Goal: Complete application form: Complete application form

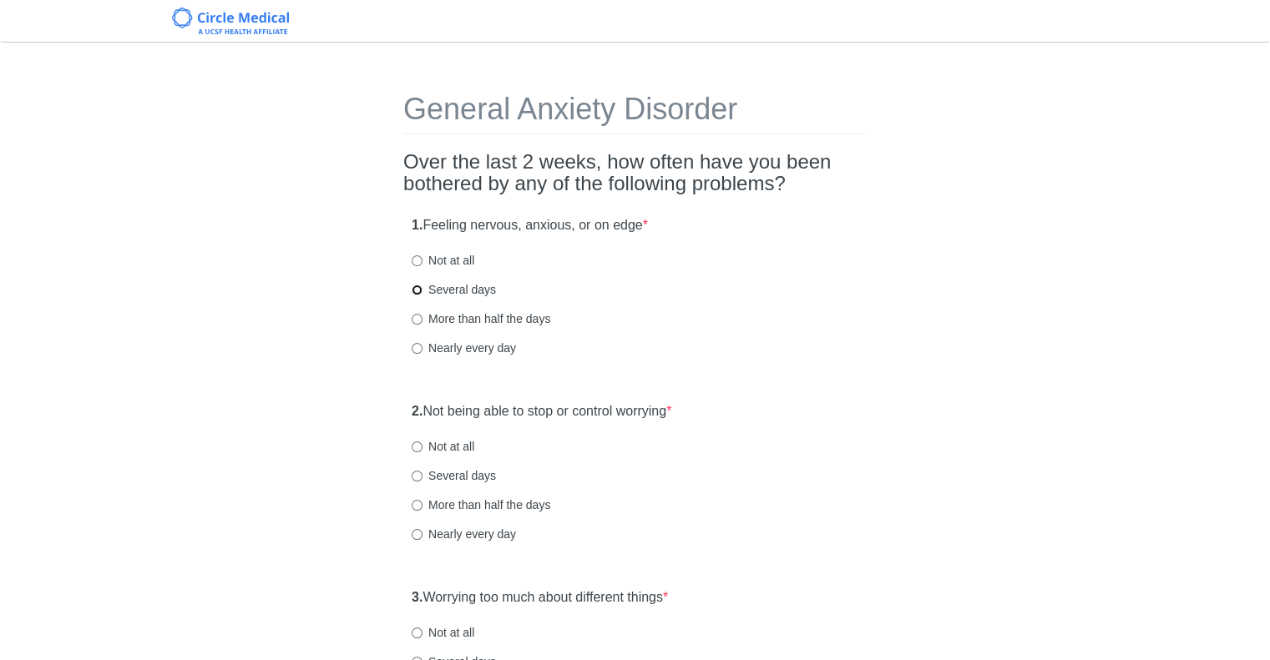
click at [417, 294] on input "Several days" at bounding box center [417, 290] width 11 height 11
radio input "true"
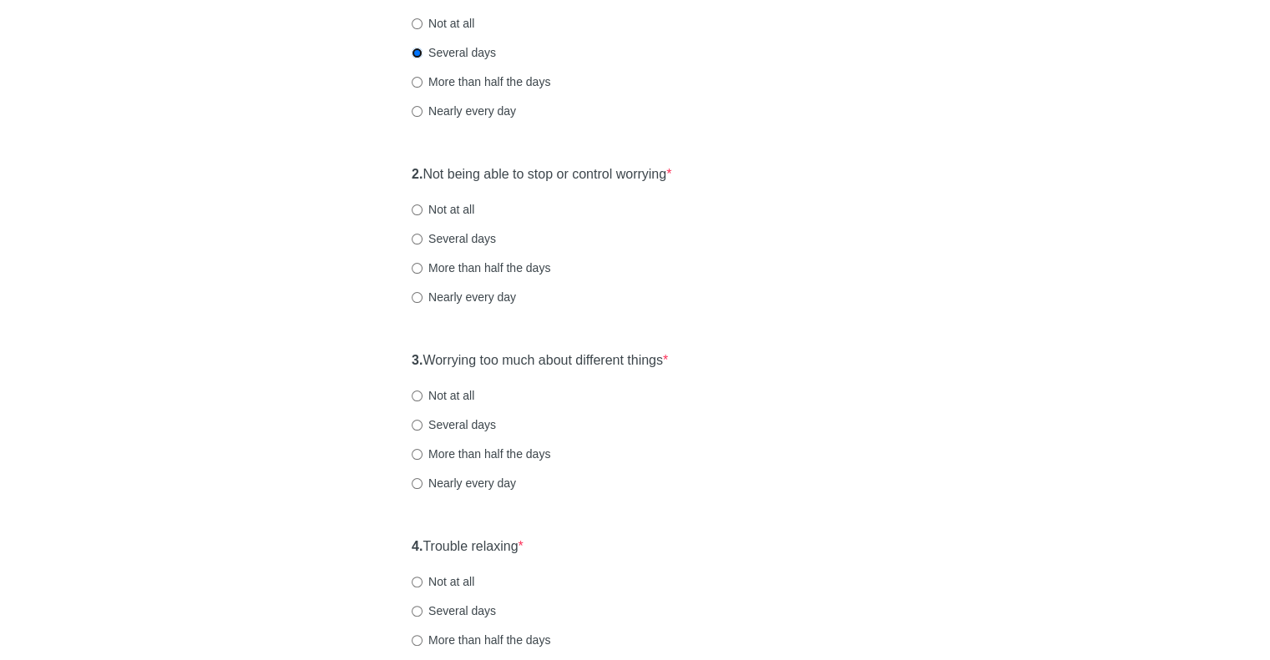
scroll to position [250, 0]
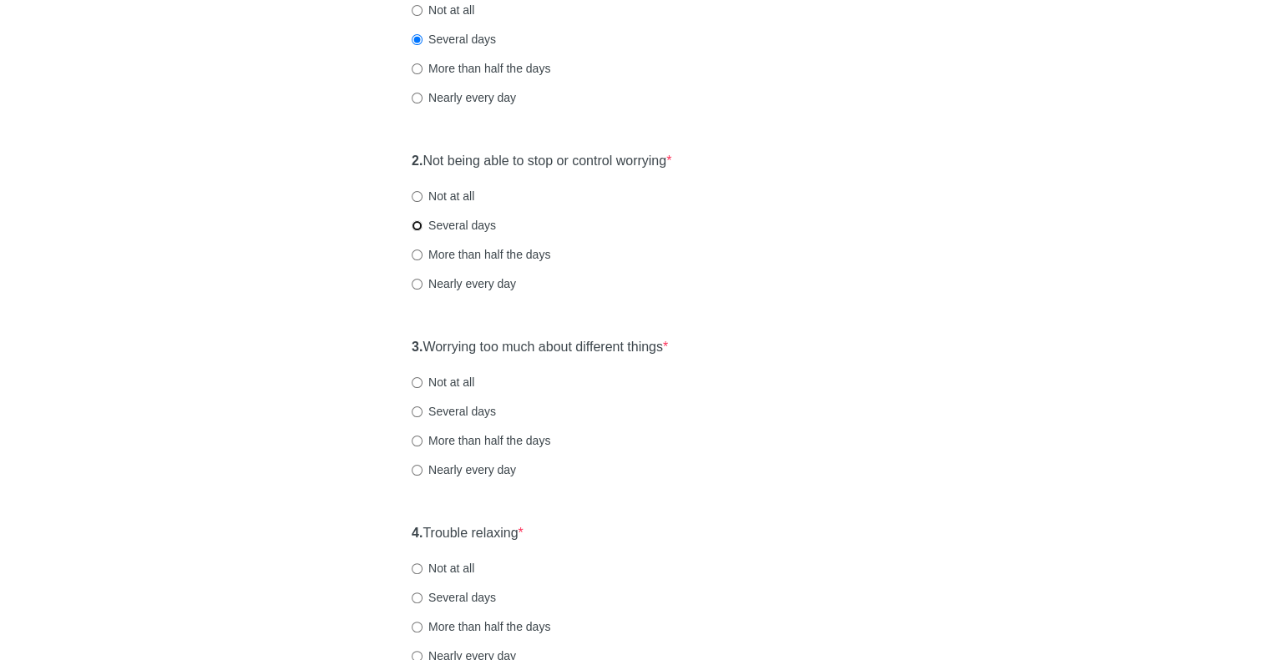
click at [416, 228] on input "Several days" at bounding box center [417, 225] width 11 height 11
radio input "true"
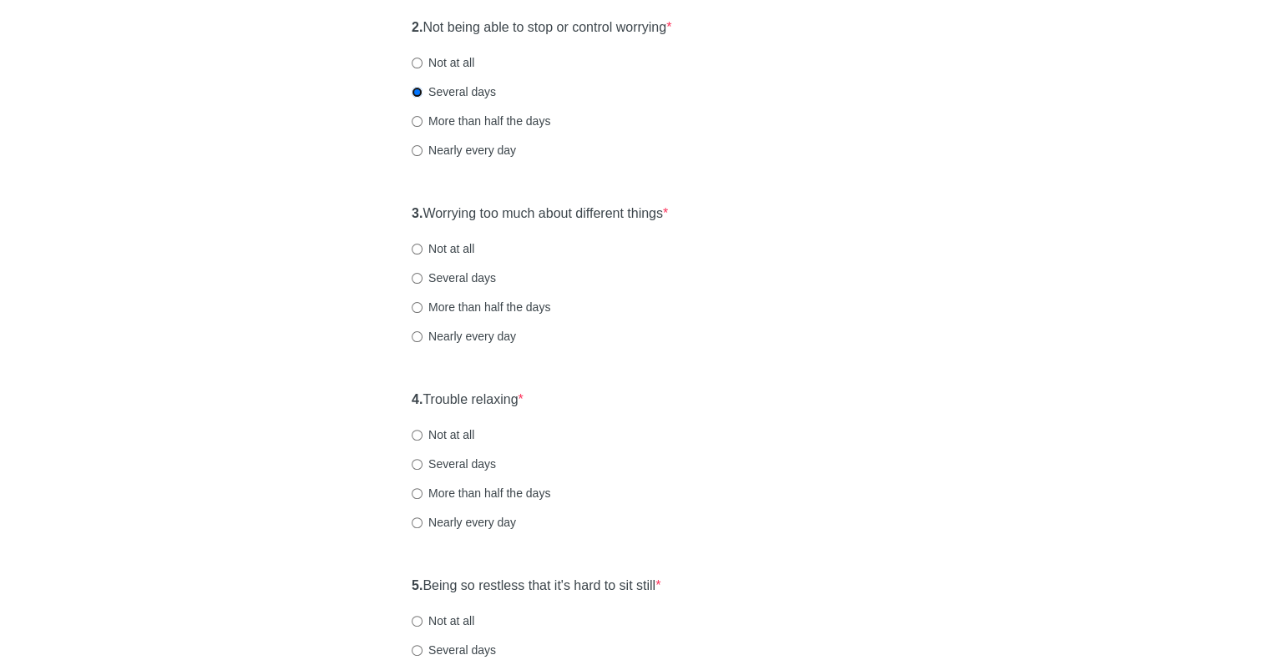
scroll to position [417, 0]
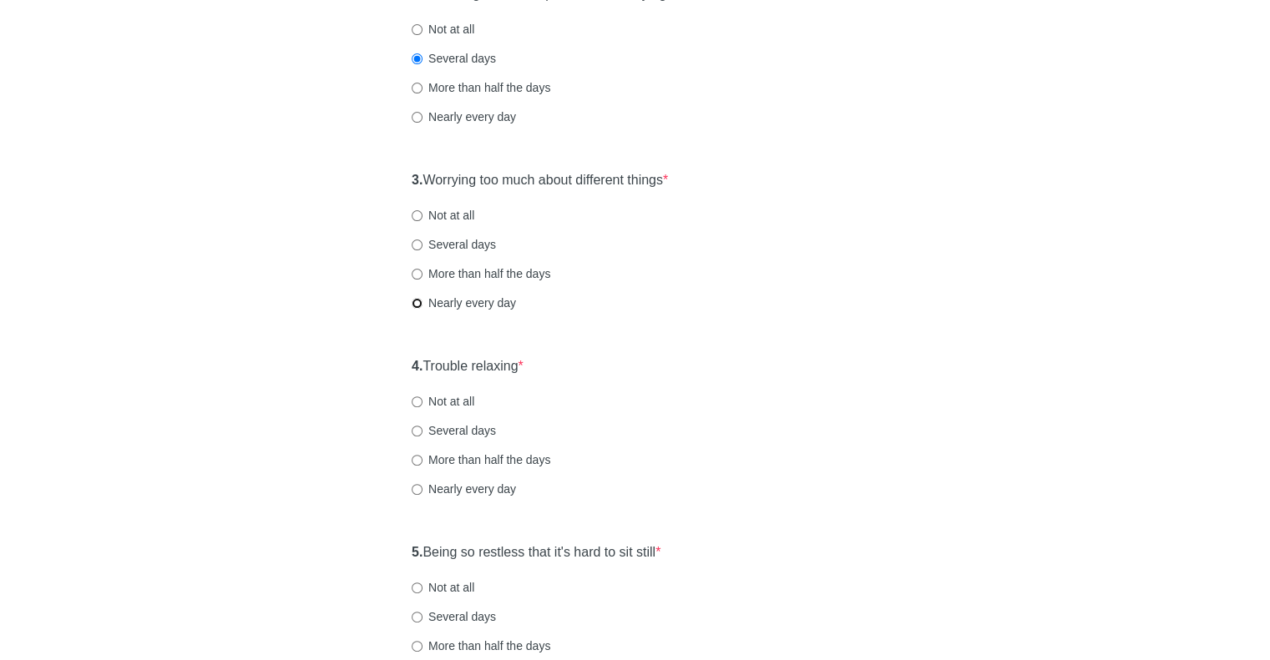
click at [412, 302] on input "Nearly every day" at bounding box center [417, 303] width 11 height 11
radio input "true"
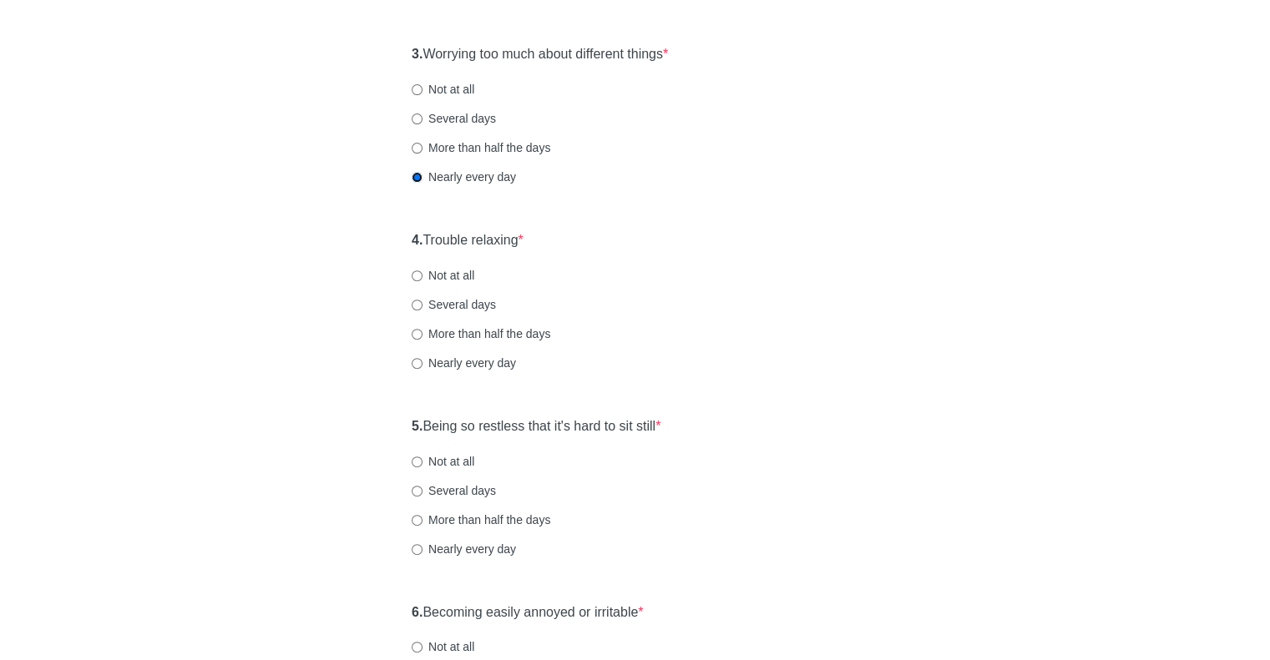
scroll to position [584, 0]
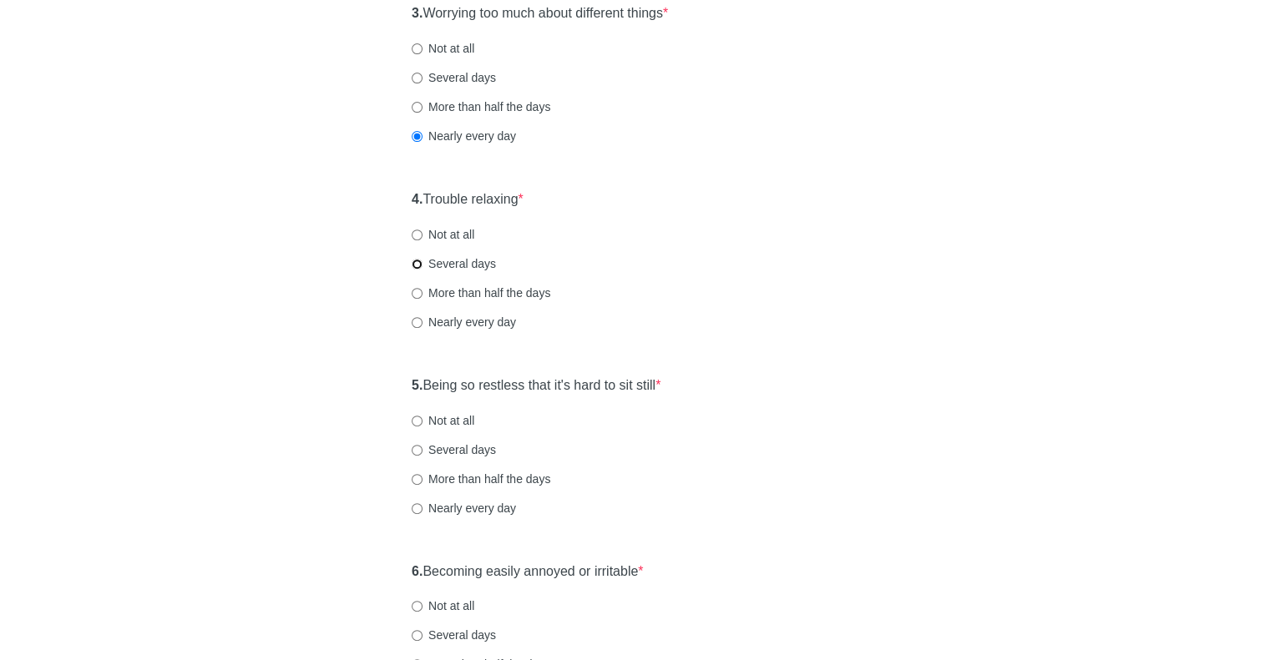
click at [414, 261] on input "Several days" at bounding box center [417, 264] width 11 height 11
radio input "true"
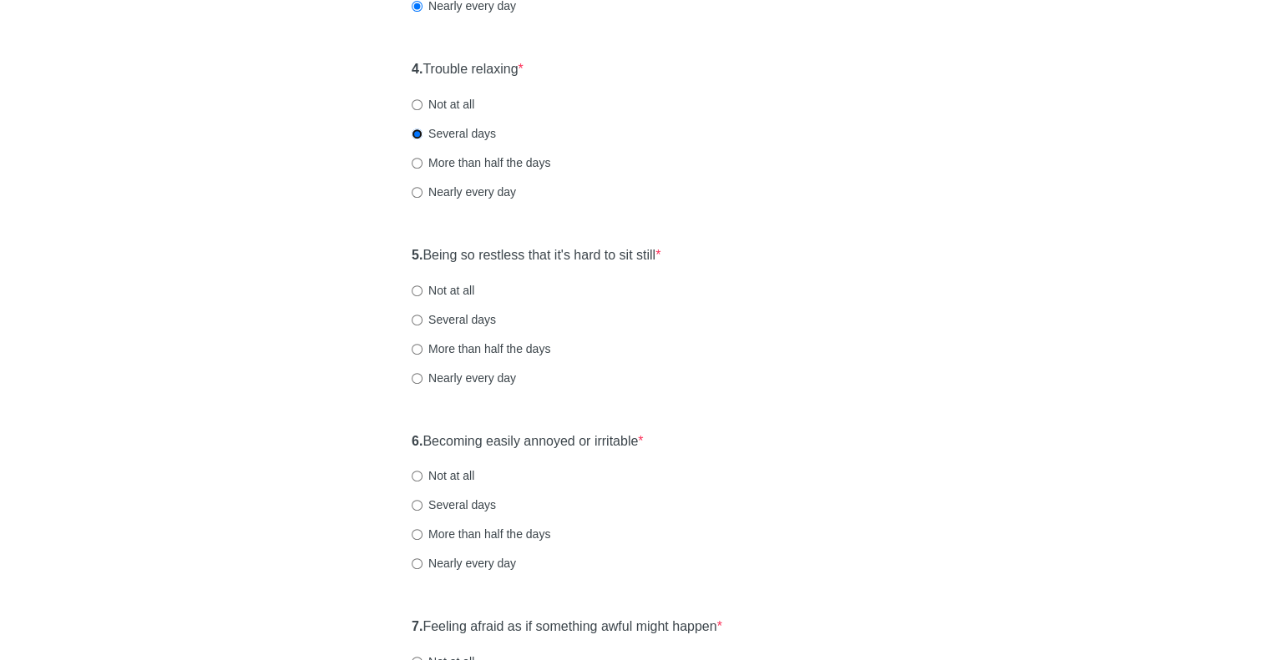
scroll to position [751, 0]
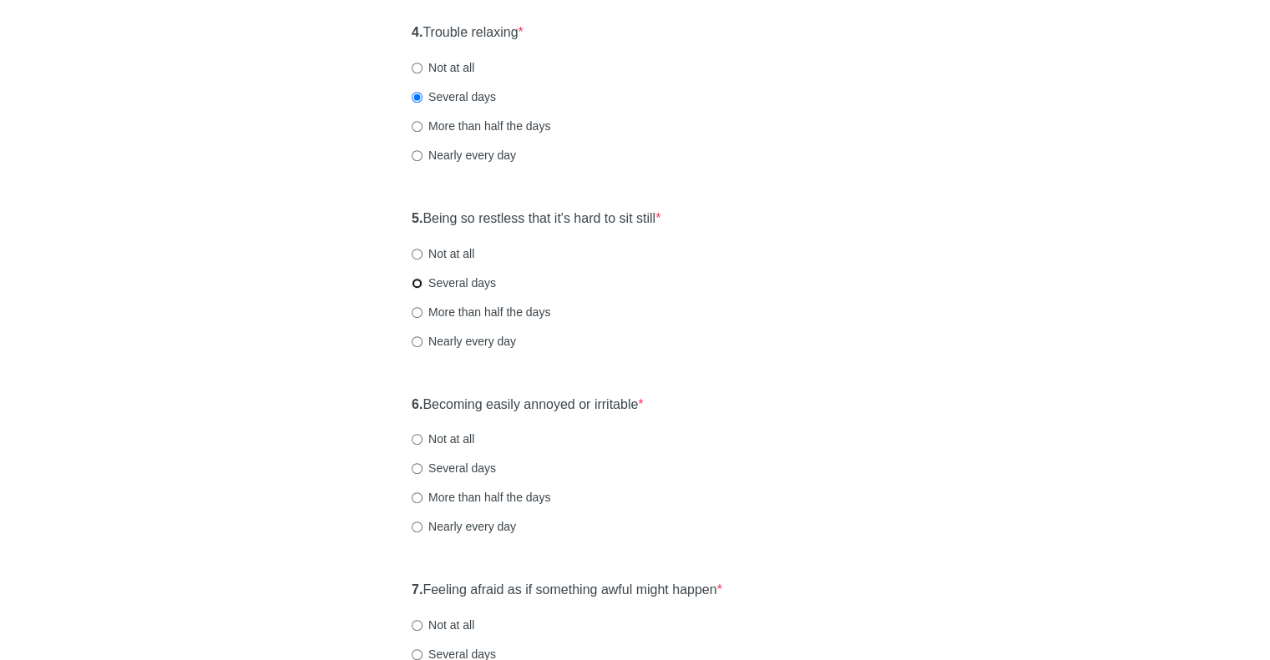
click at [417, 283] on input "Several days" at bounding box center [417, 283] width 11 height 11
radio input "true"
click at [417, 469] on input "Several days" at bounding box center [417, 468] width 11 height 11
radio input "true"
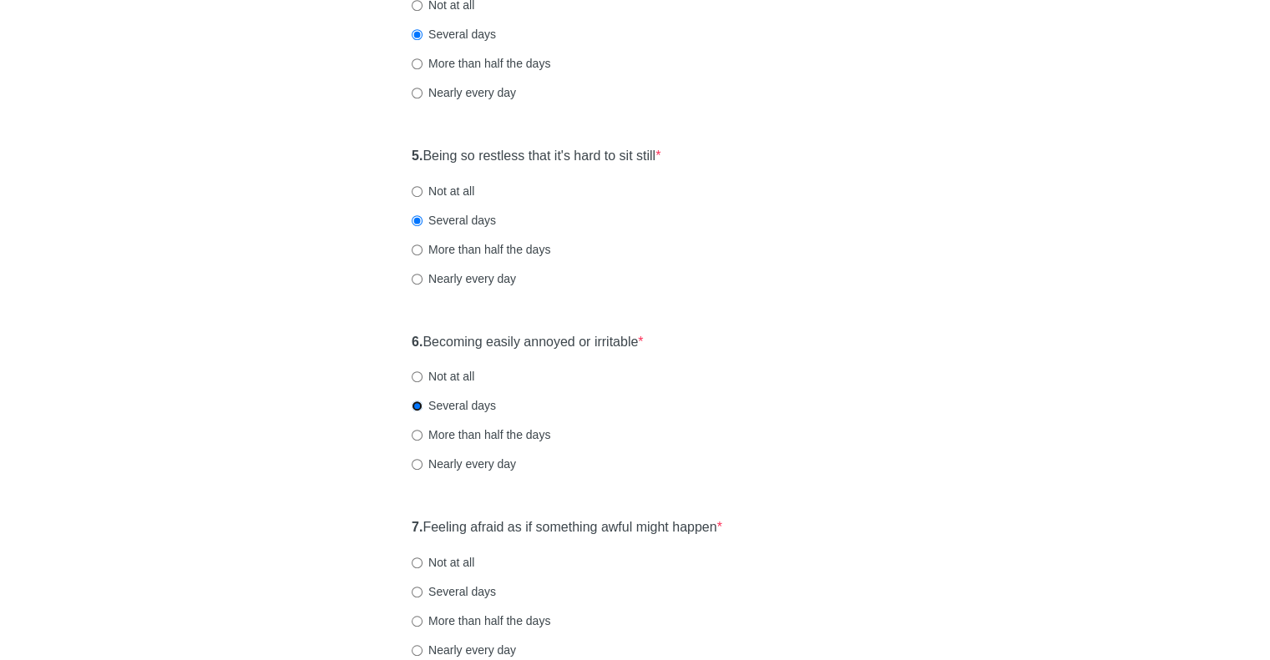
scroll to position [918, 0]
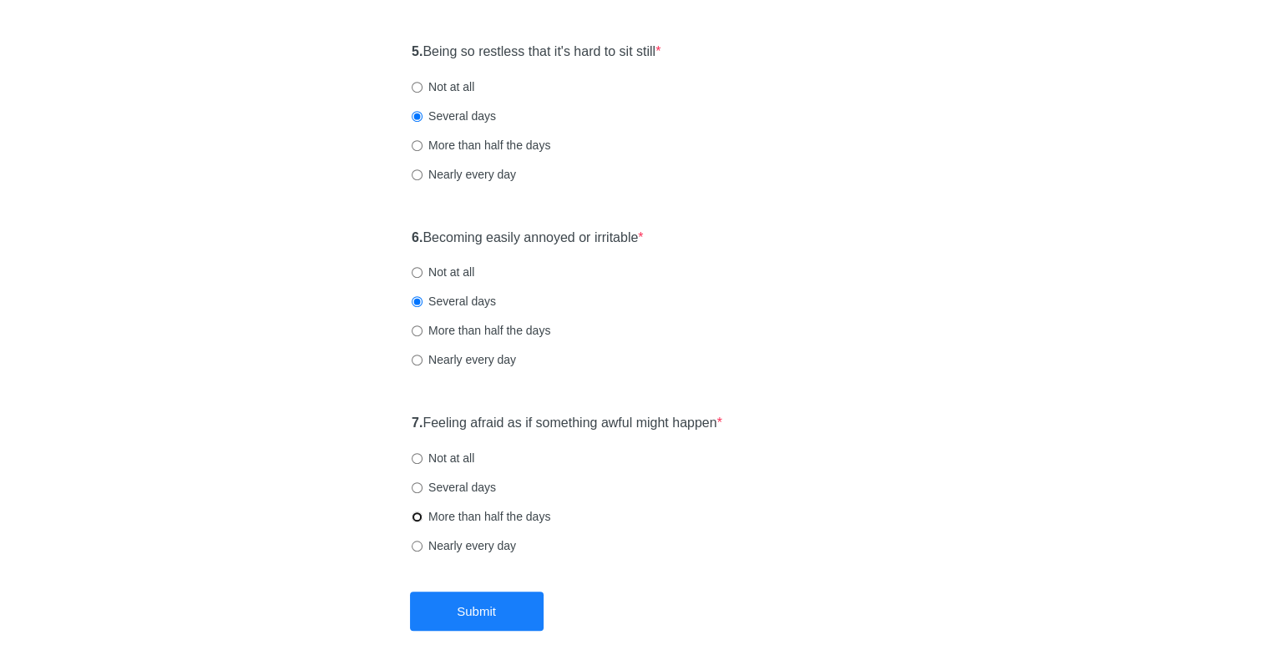
click at [417, 517] on input "More than half the days" at bounding box center [417, 517] width 11 height 11
radio input "true"
click at [483, 608] on button "Submit" at bounding box center [477, 611] width 134 height 39
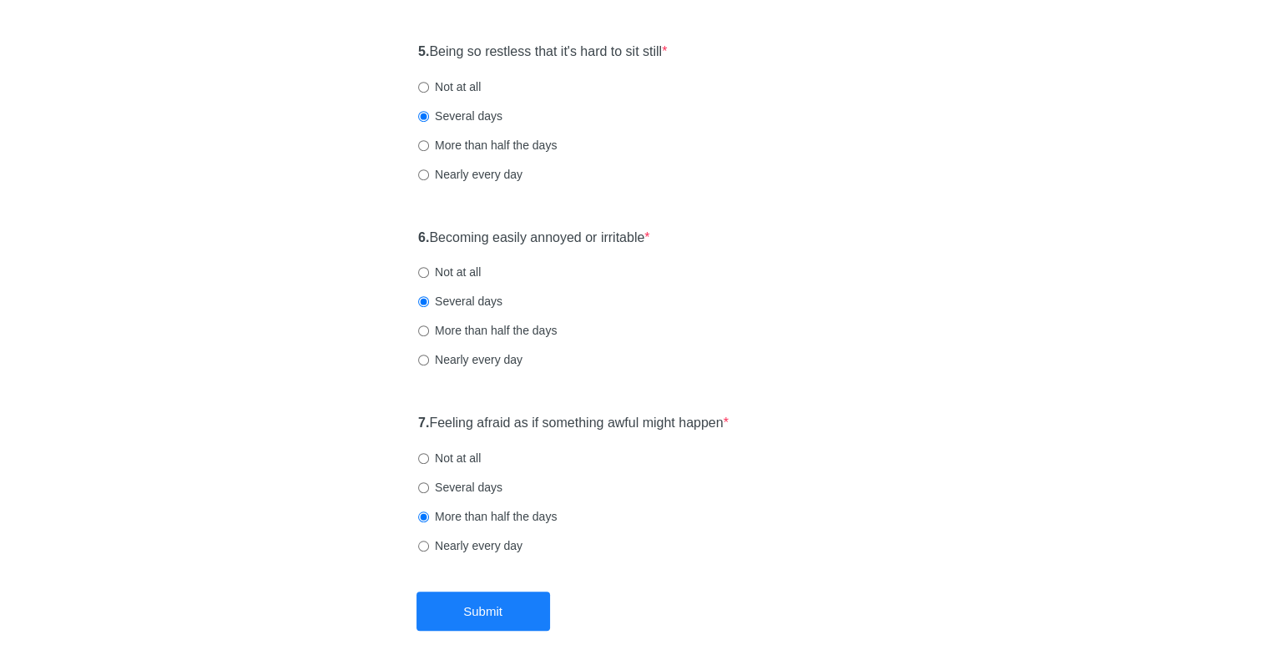
scroll to position [0, 0]
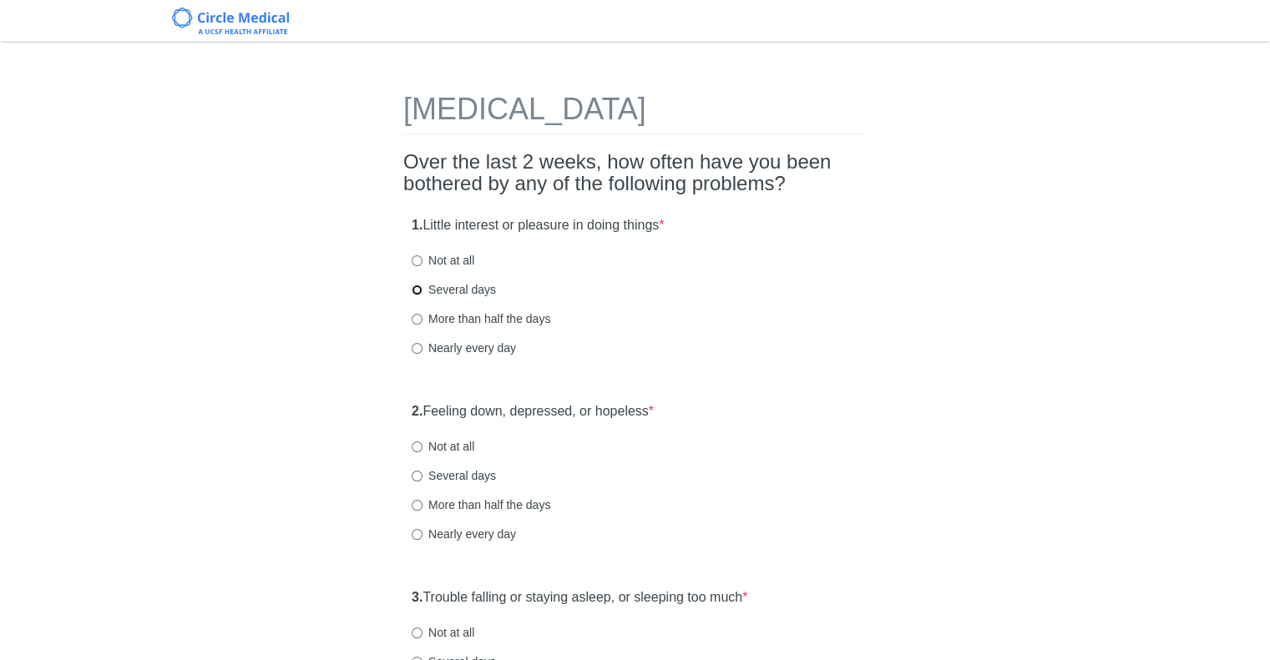
click at [415, 290] on input "Several days" at bounding box center [417, 290] width 11 height 11
radio input "true"
click at [418, 478] on input "Several days" at bounding box center [417, 476] width 11 height 11
radio input "true"
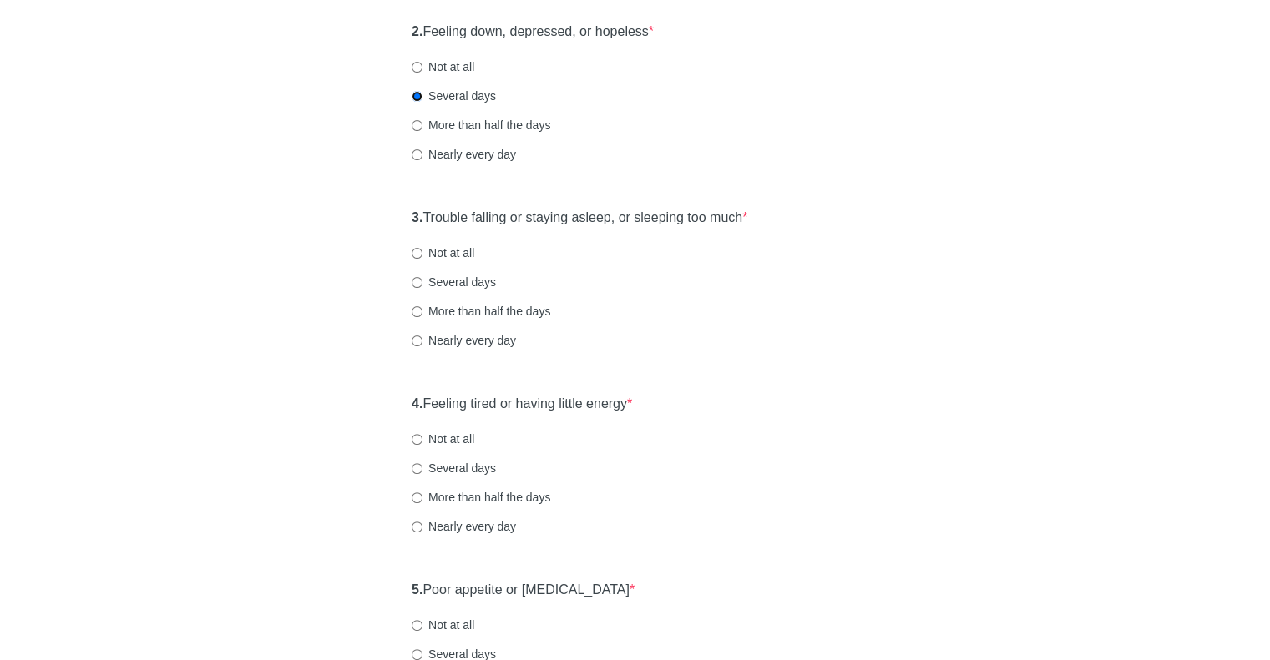
scroll to position [417, 0]
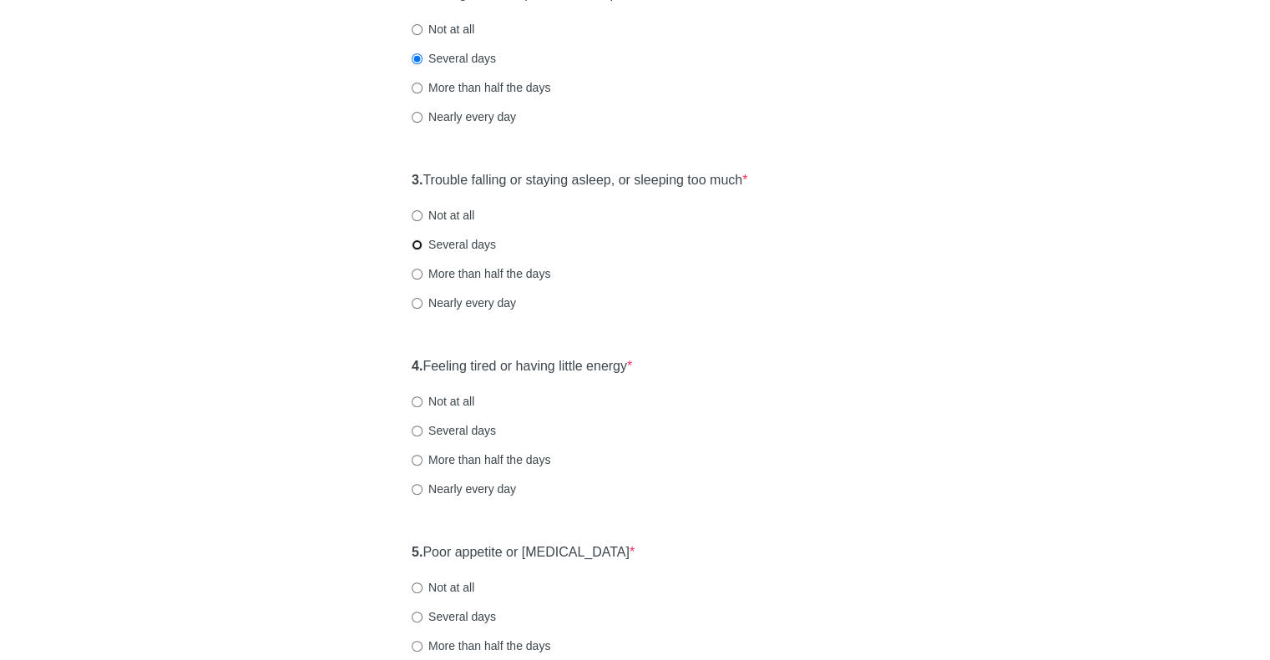
click at [414, 245] on input "Several days" at bounding box center [417, 245] width 11 height 11
radio input "true"
click at [414, 428] on input "Several days" at bounding box center [417, 431] width 11 height 11
radio input "true"
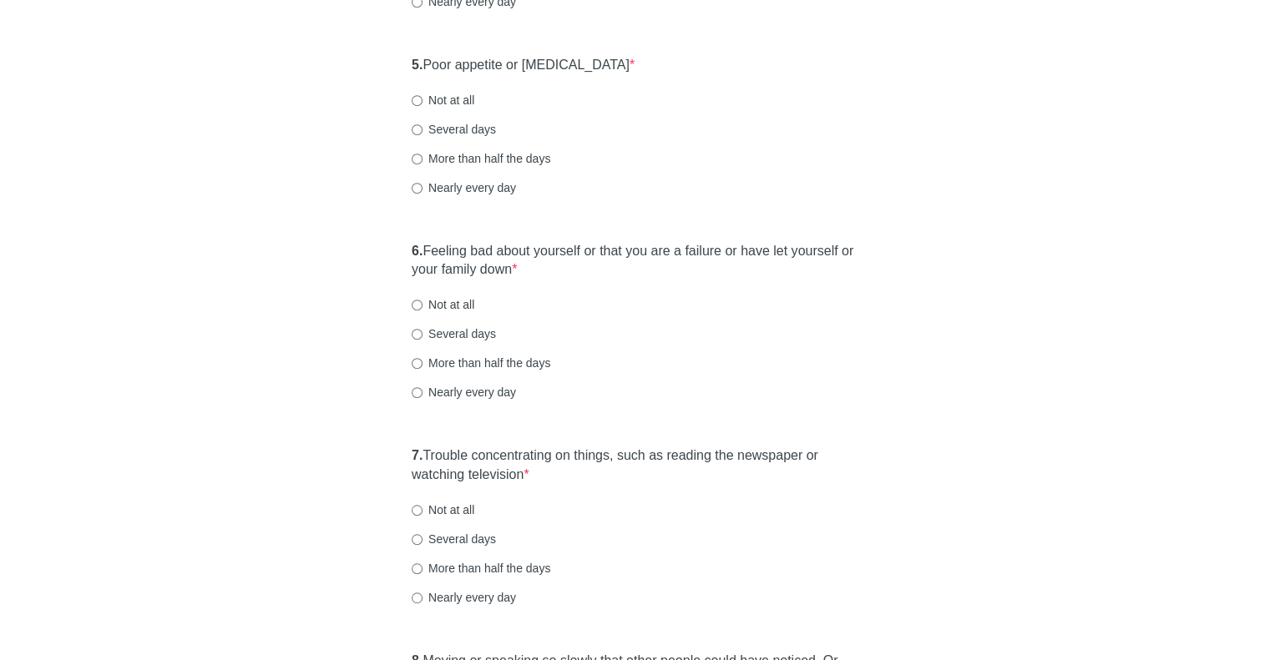
scroll to position [918, 0]
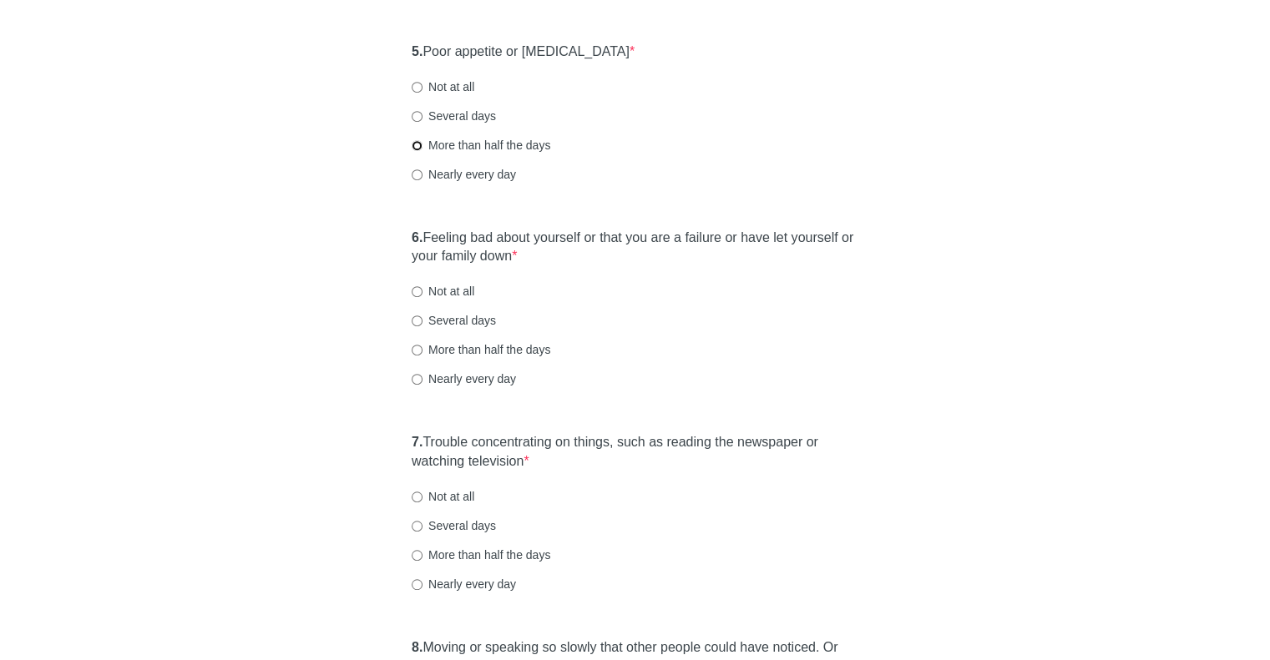
click at [420, 140] on input "More than half the days" at bounding box center [417, 145] width 11 height 11
radio input "true"
click at [418, 286] on input "Not at all" at bounding box center [417, 291] width 11 height 11
radio input "true"
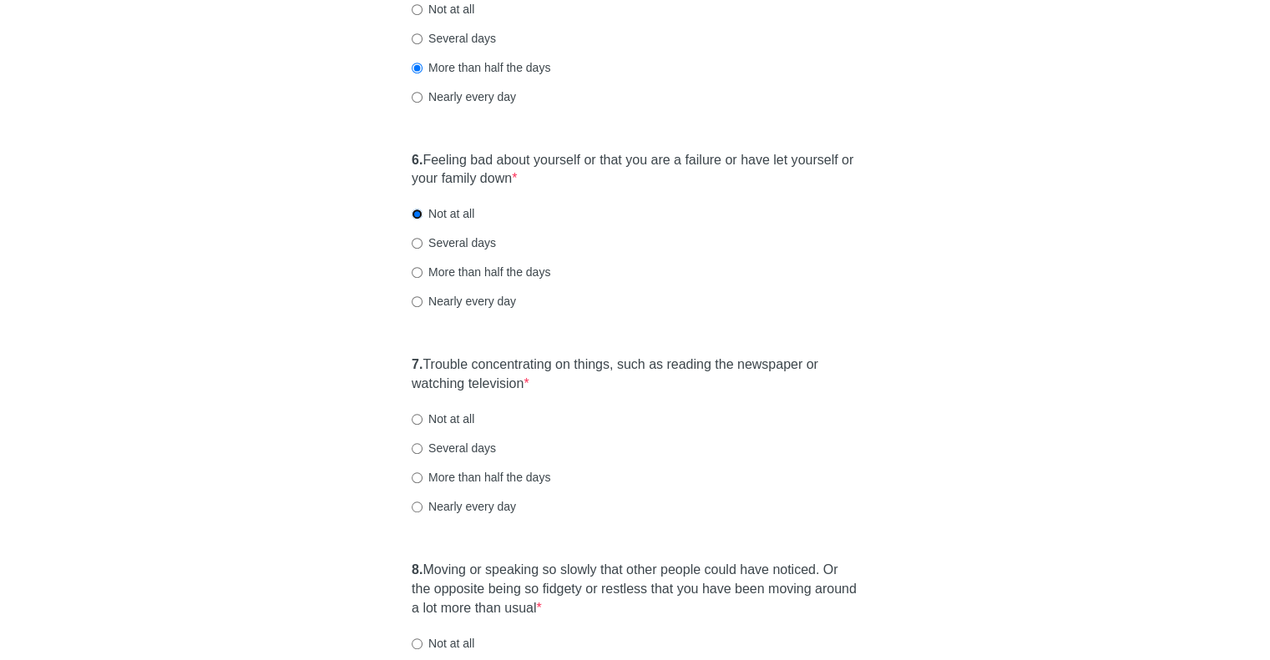
scroll to position [1085, 0]
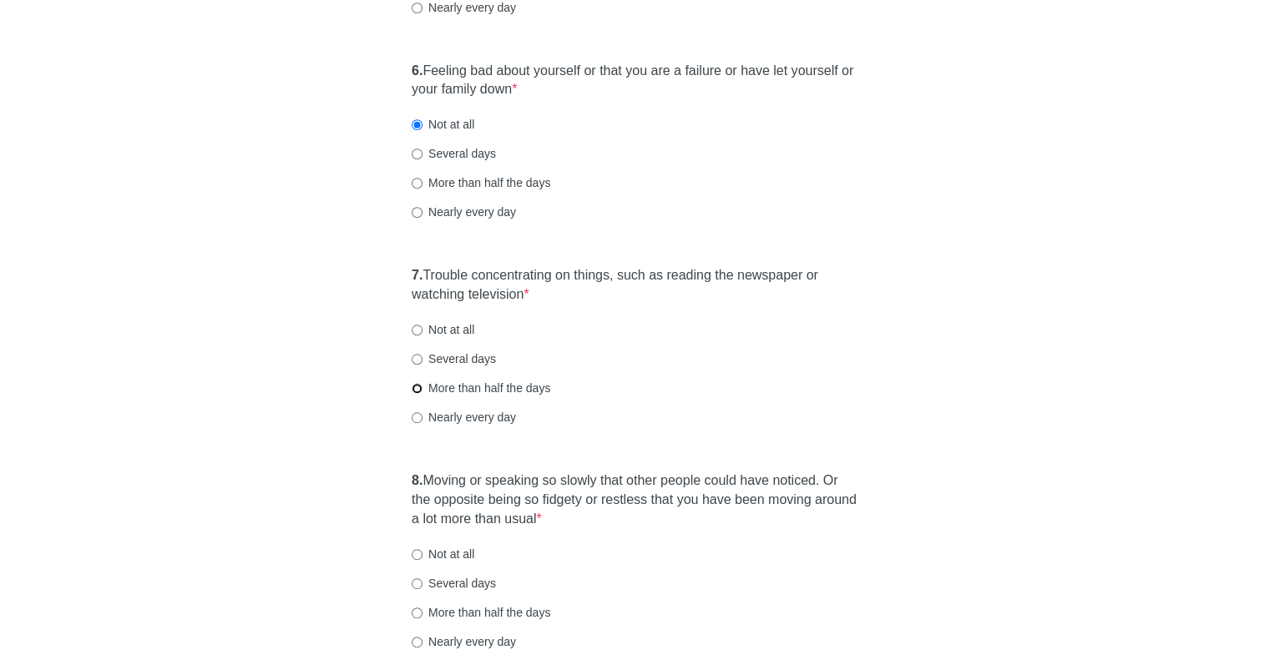
click at [414, 386] on input "More than half the days" at bounding box center [417, 388] width 11 height 11
radio input "true"
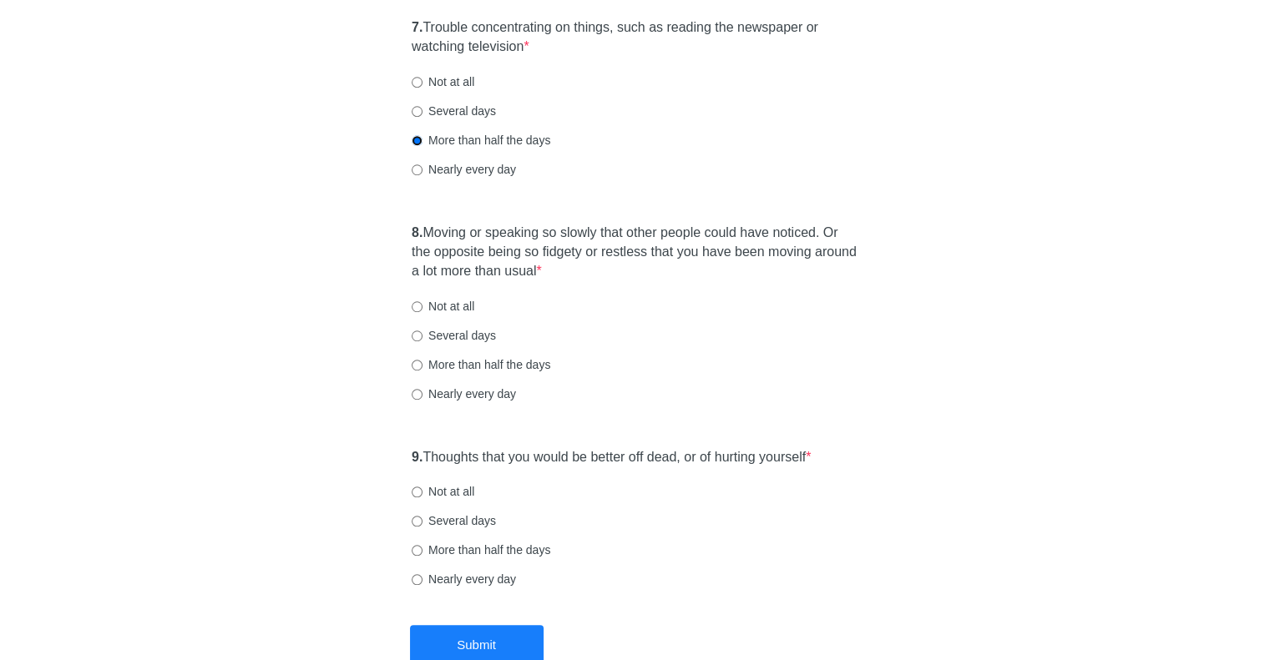
scroll to position [1336, 0]
click at [415, 302] on input "Not at all" at bounding box center [417, 304] width 11 height 11
radio input "true"
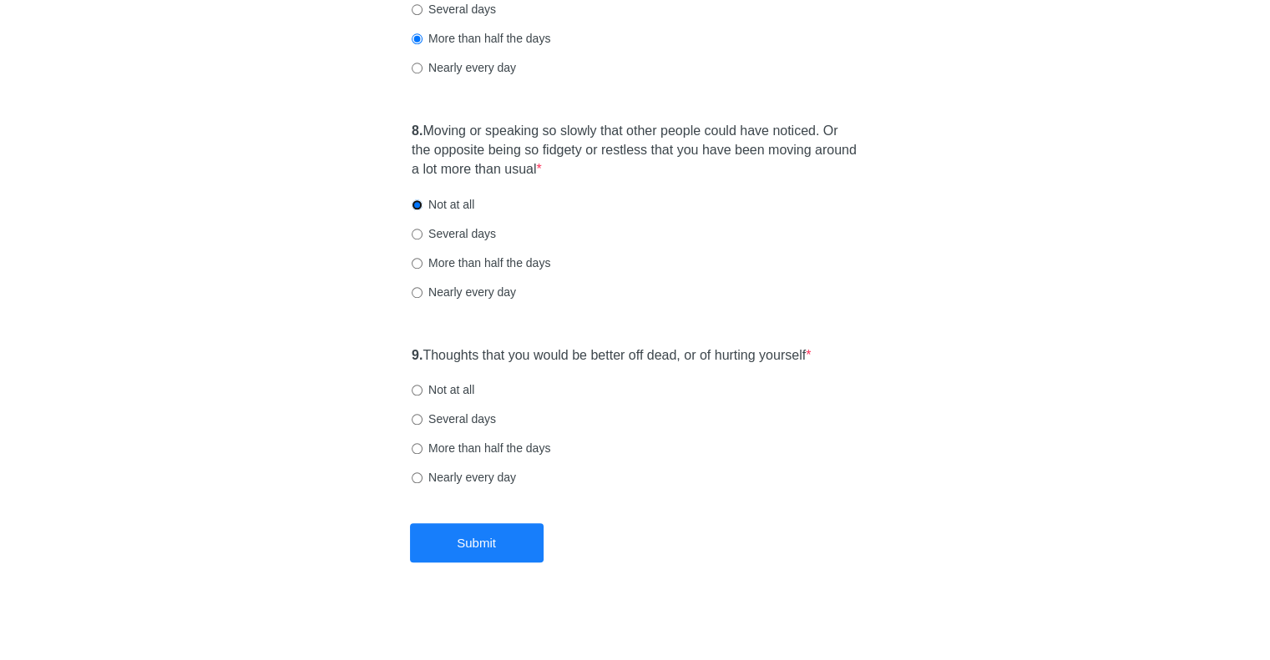
scroll to position [1438, 0]
click at [417, 391] on input "Not at all" at bounding box center [417, 387] width 11 height 11
radio input "true"
click at [459, 541] on button "Submit" at bounding box center [477, 540] width 134 height 39
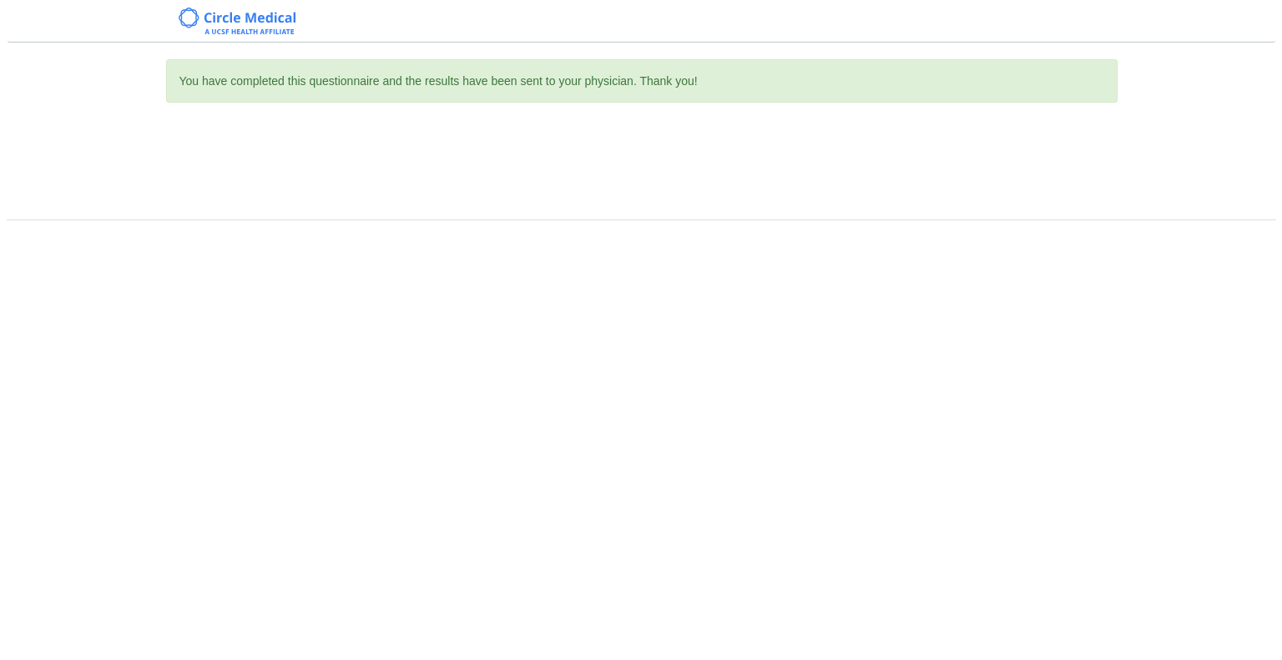
scroll to position [0, 0]
